Goal: Task Accomplishment & Management: Use online tool/utility

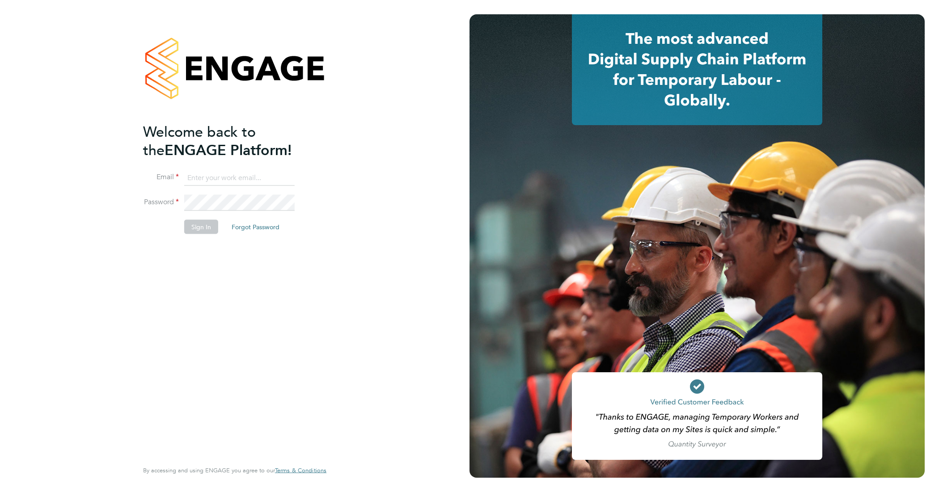
type input "Tasrin.Jahan@wates.co.uk"
click at [206, 229] on button "Sign In" at bounding box center [201, 227] width 34 height 14
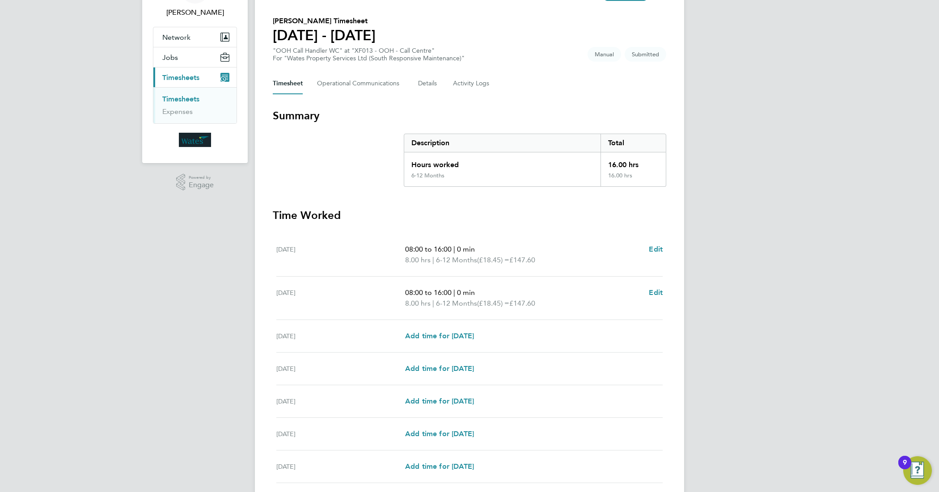
scroll to position [130, 0]
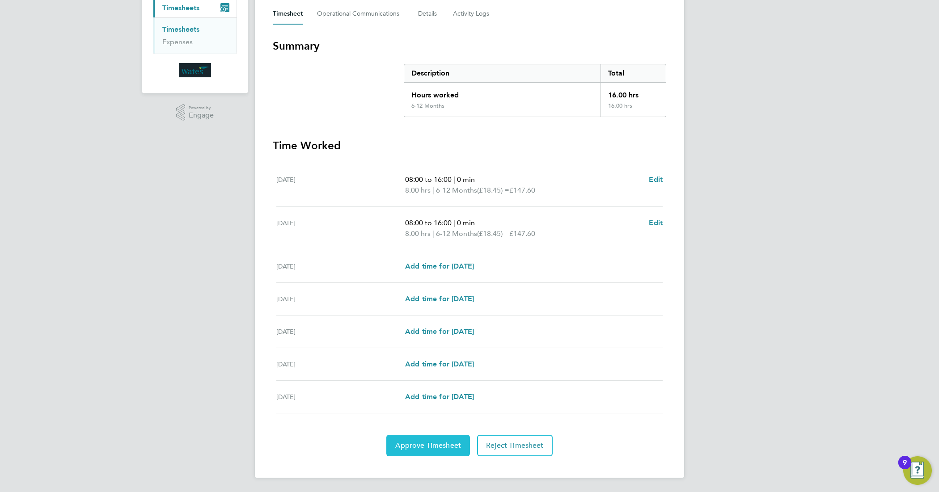
click at [439, 449] on span "Approve Timesheet" at bounding box center [428, 445] width 66 height 9
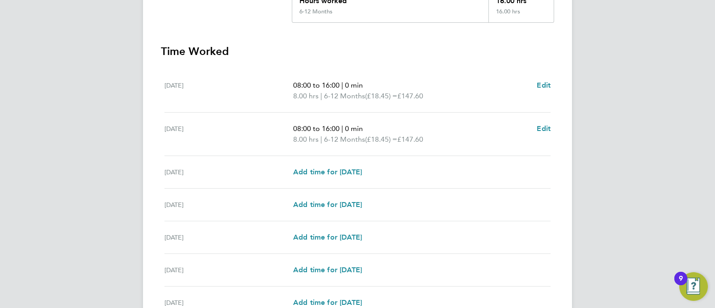
scroll to position [312, 0]
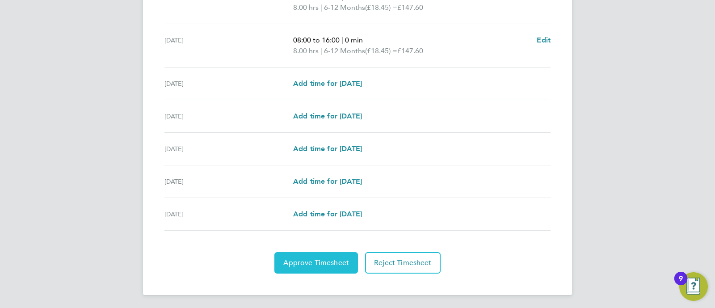
click at [308, 118] on button "Approve Timesheet" at bounding box center [317, 262] width 84 height 21
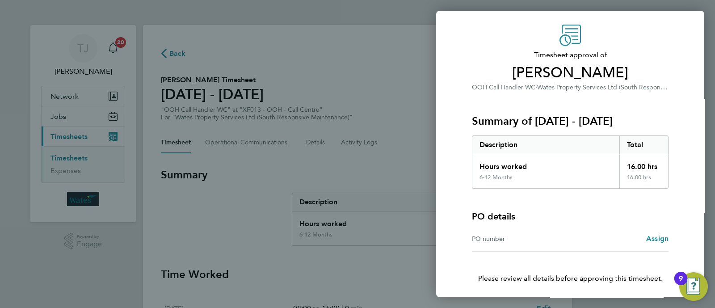
scroll to position [58, 0]
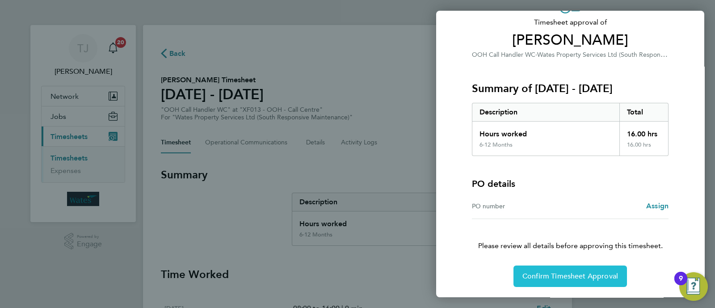
click at [308, 118] on span "Confirm Timesheet Approval" at bounding box center [571, 276] width 96 height 9
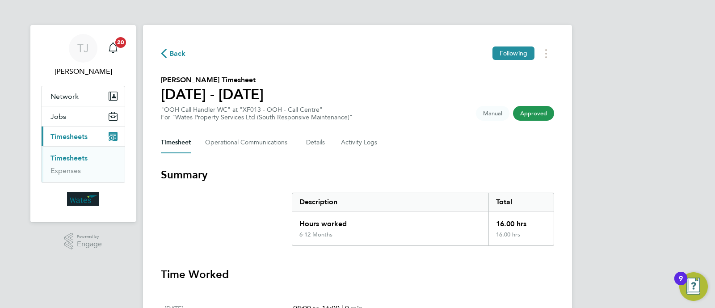
click at [77, 118] on span "Timesheets" at bounding box center [69, 136] width 37 height 8
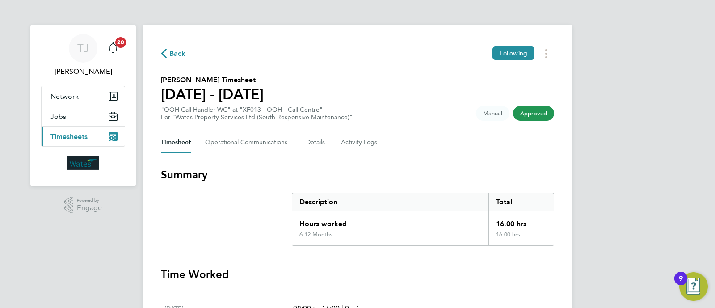
click at [76, 118] on span "Timesheets" at bounding box center [69, 136] width 37 height 8
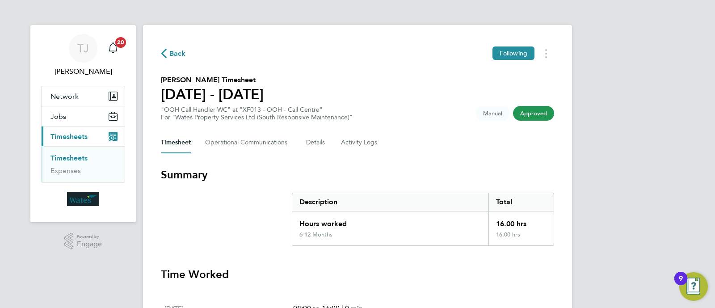
click at [66, 118] on link "Timesheets" at bounding box center [69, 158] width 37 height 8
